Goal: Information Seeking & Learning: Learn about a topic

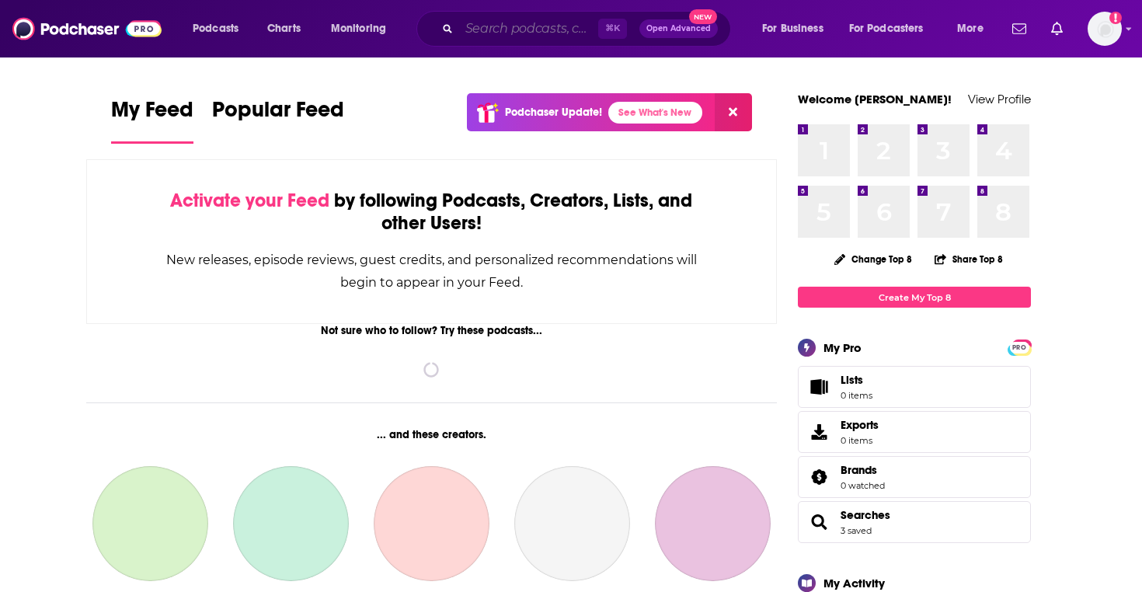
click at [485, 22] on input "Search podcasts, credits, & more..." at bounding box center [528, 28] width 139 height 25
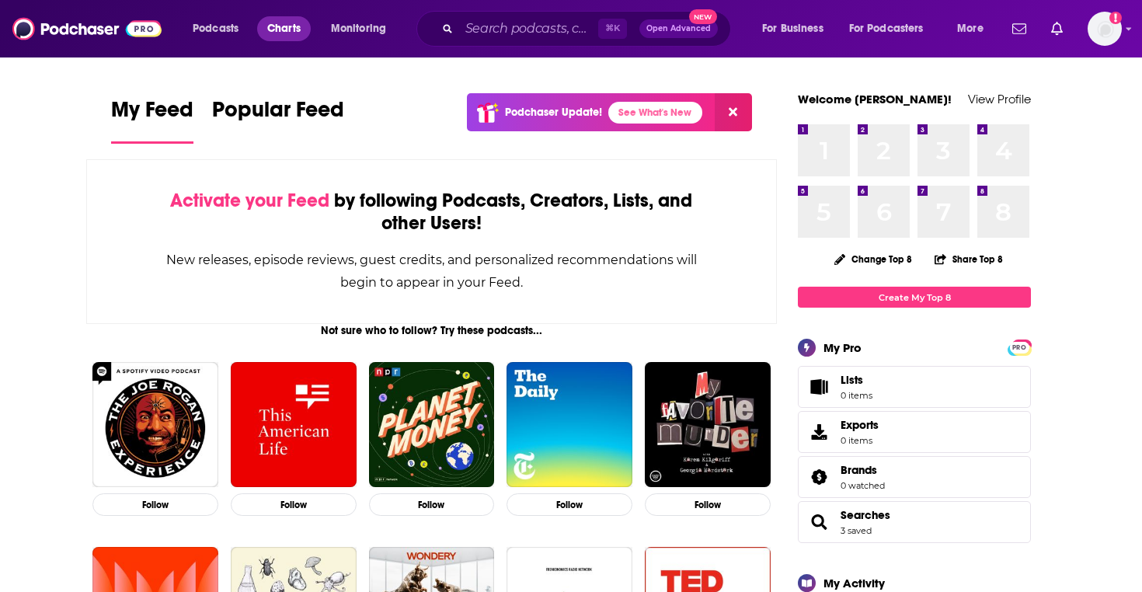
click at [297, 32] on span "Charts" at bounding box center [283, 29] width 33 height 22
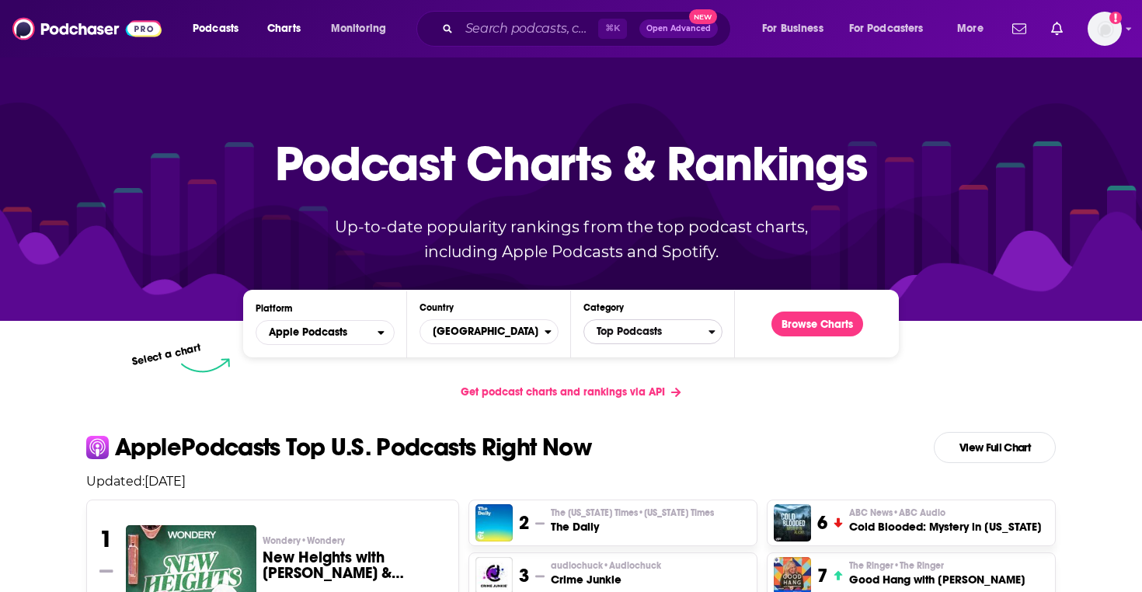
click at [664, 334] on span "Top Podcasts" at bounding box center [646, 332] width 124 height 26
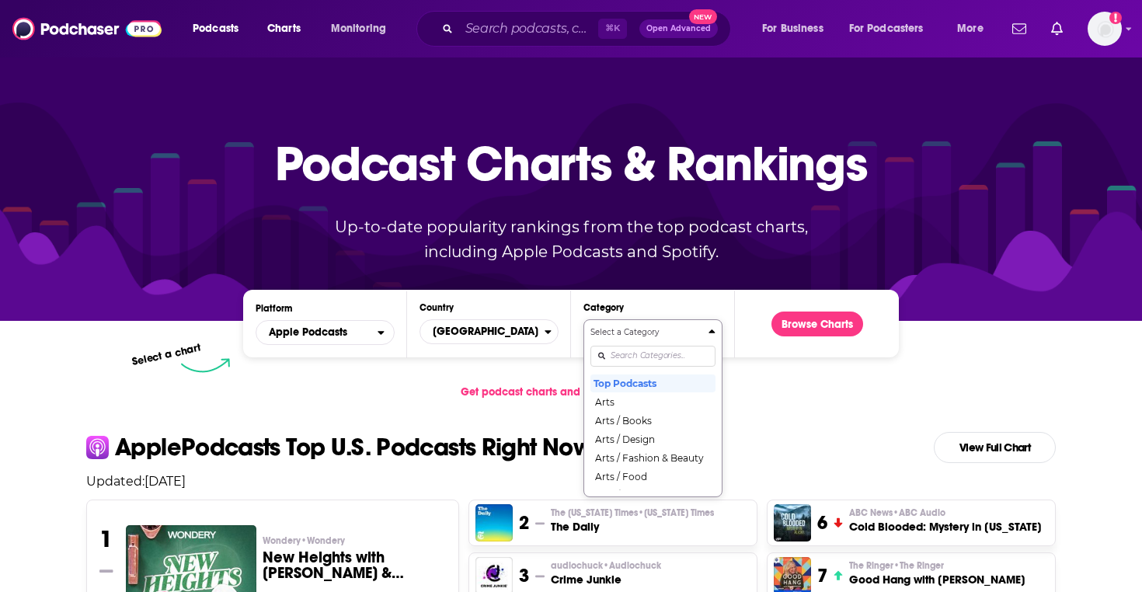
scroll to position [60, 0]
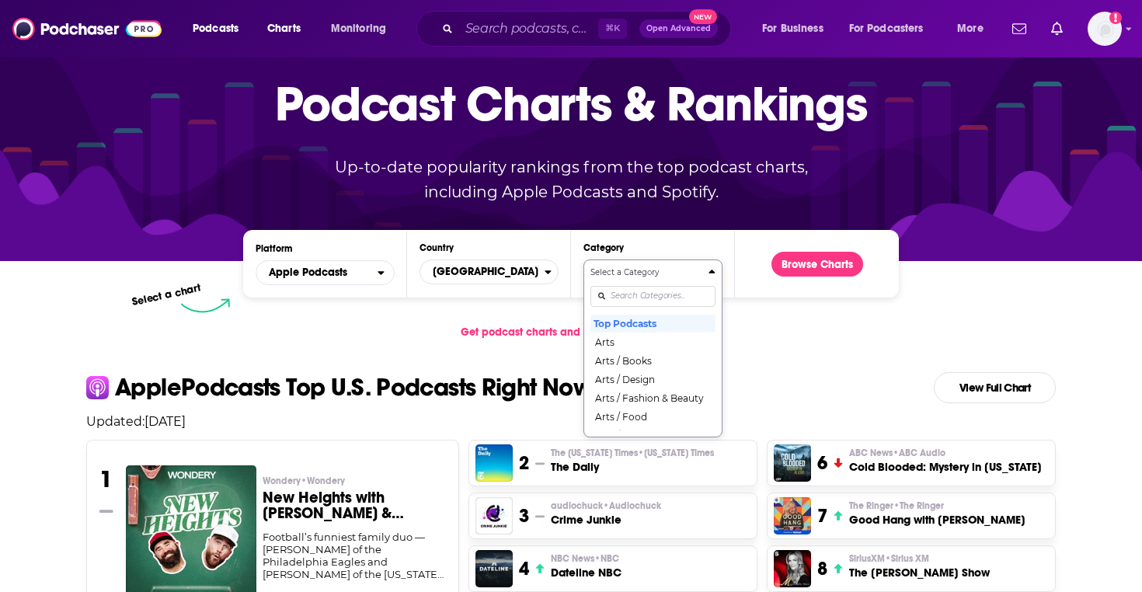
click at [660, 364] on div "Select a Category Top Podcasts Arts Arts / Books Arts / Design Arts / Fashion &…" at bounding box center [653, 349] width 125 height 164
click at [661, 305] on input "Categories" at bounding box center [653, 296] width 125 height 21
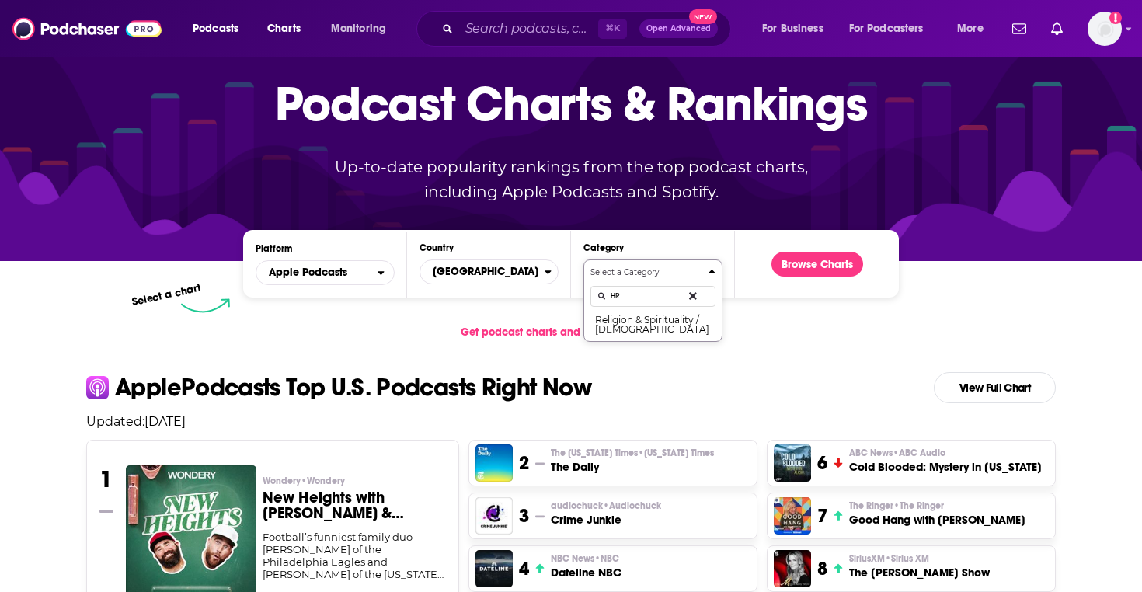
type input "H"
type input "h"
click at [838, 343] on div "Get podcast charts and rankings via API" at bounding box center [571, 332] width 995 height 38
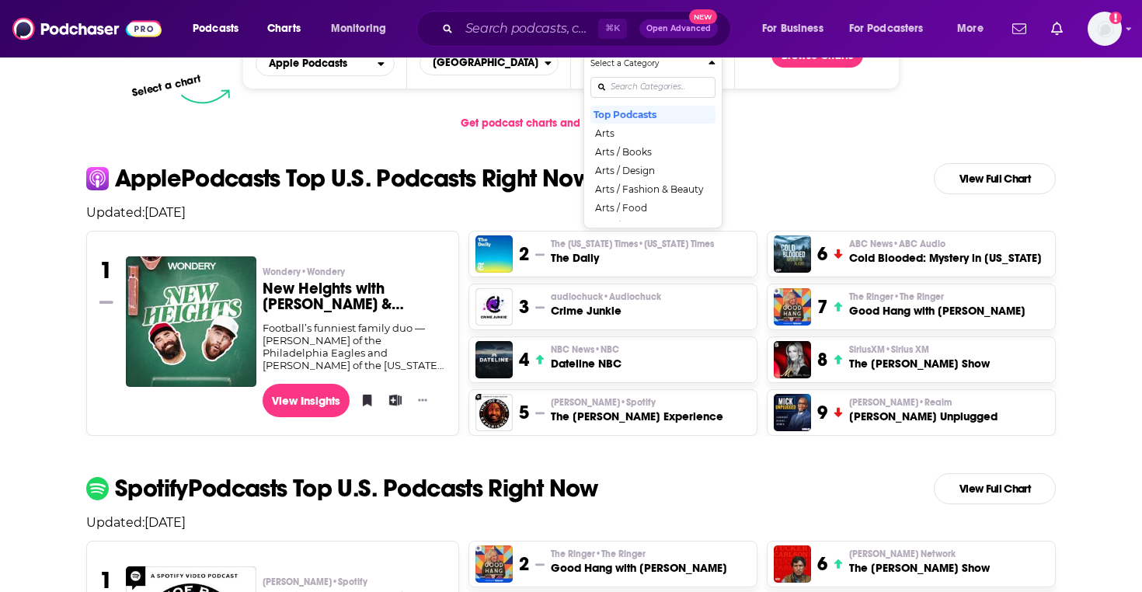
click at [786, 117] on div "Get podcast charts and rankings via API" at bounding box center [571, 123] width 995 height 38
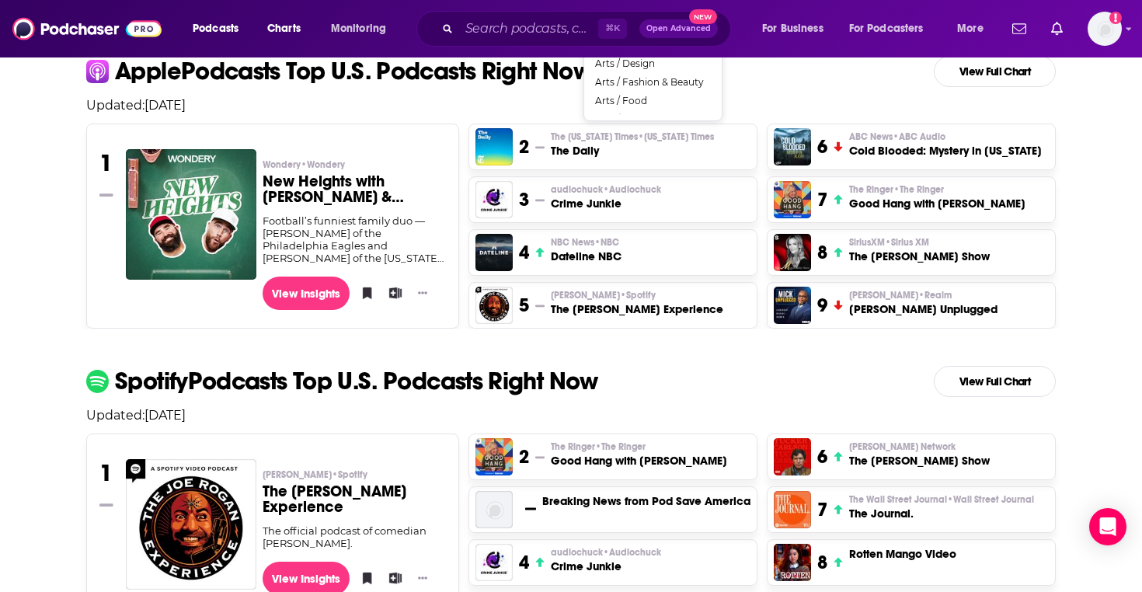
scroll to position [39, 0]
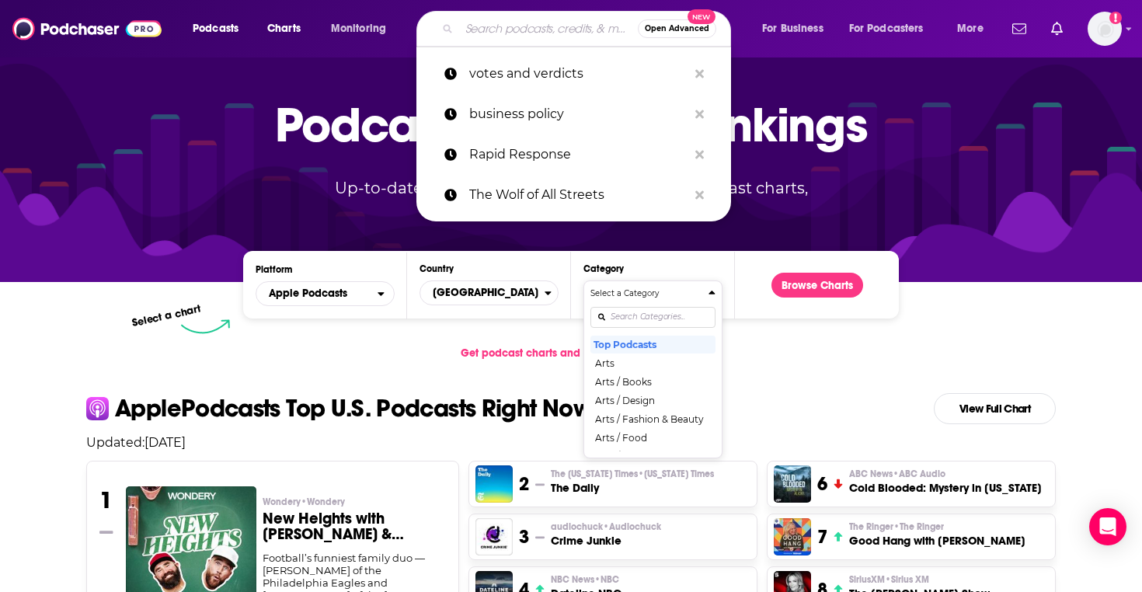
click at [483, 24] on input "Search podcasts, credits, & more..." at bounding box center [548, 28] width 179 height 25
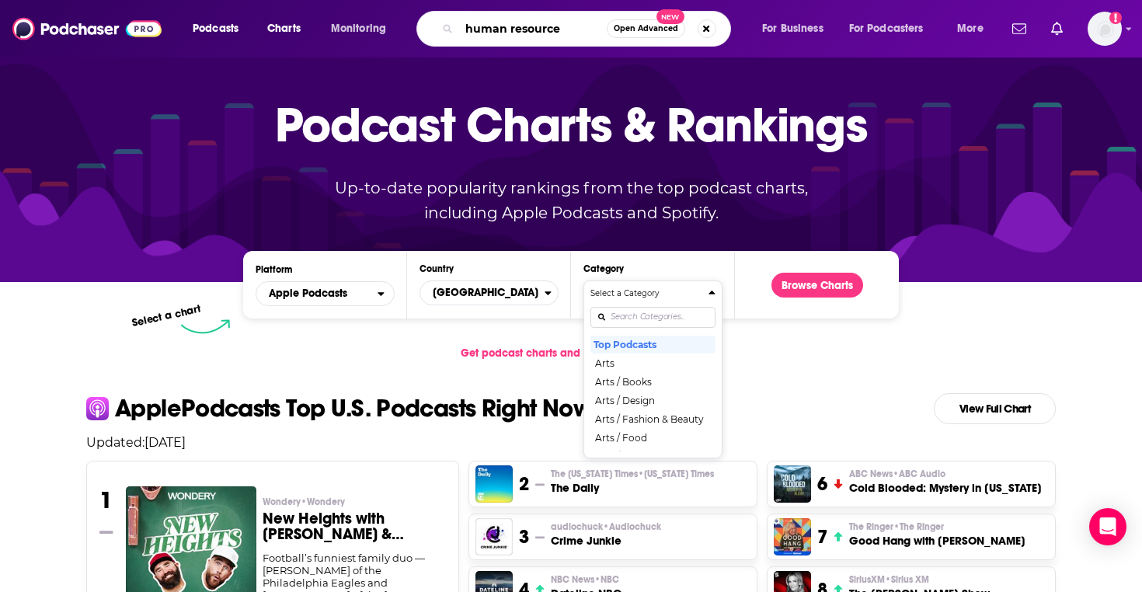
type input "human resources"
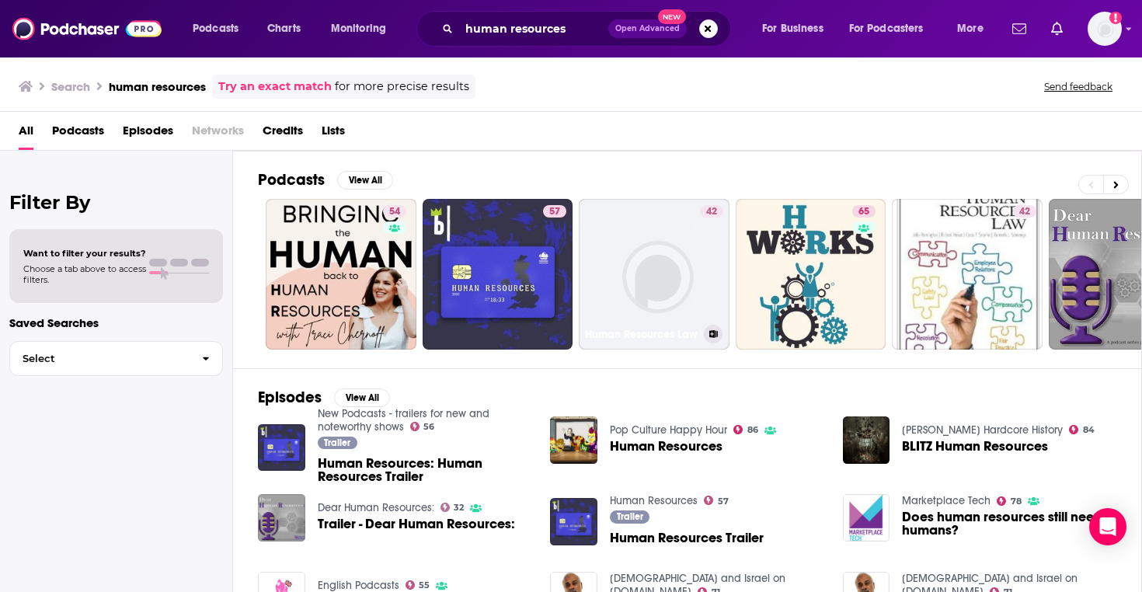
scroll to position [190, 0]
